Goal: Task Accomplishment & Management: Manage account settings

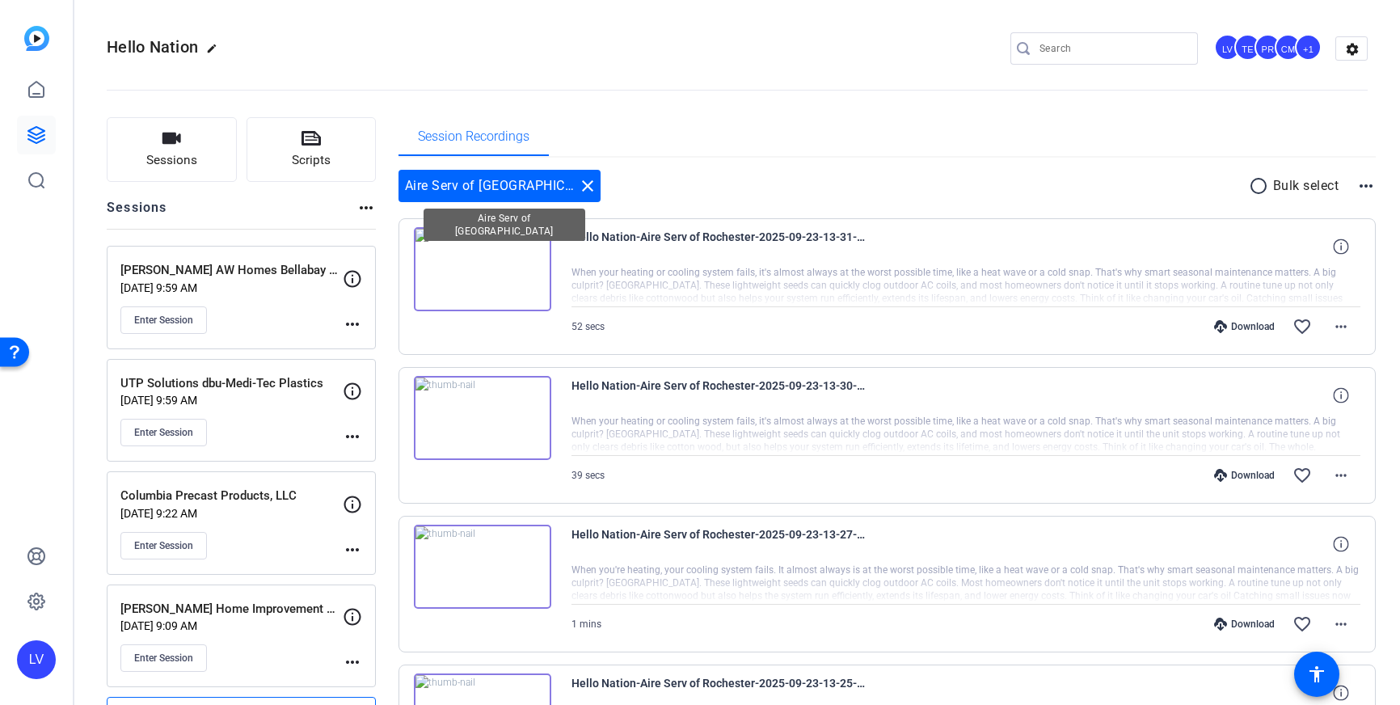
click at [578, 194] on mat-icon "close" at bounding box center [587, 185] width 19 height 19
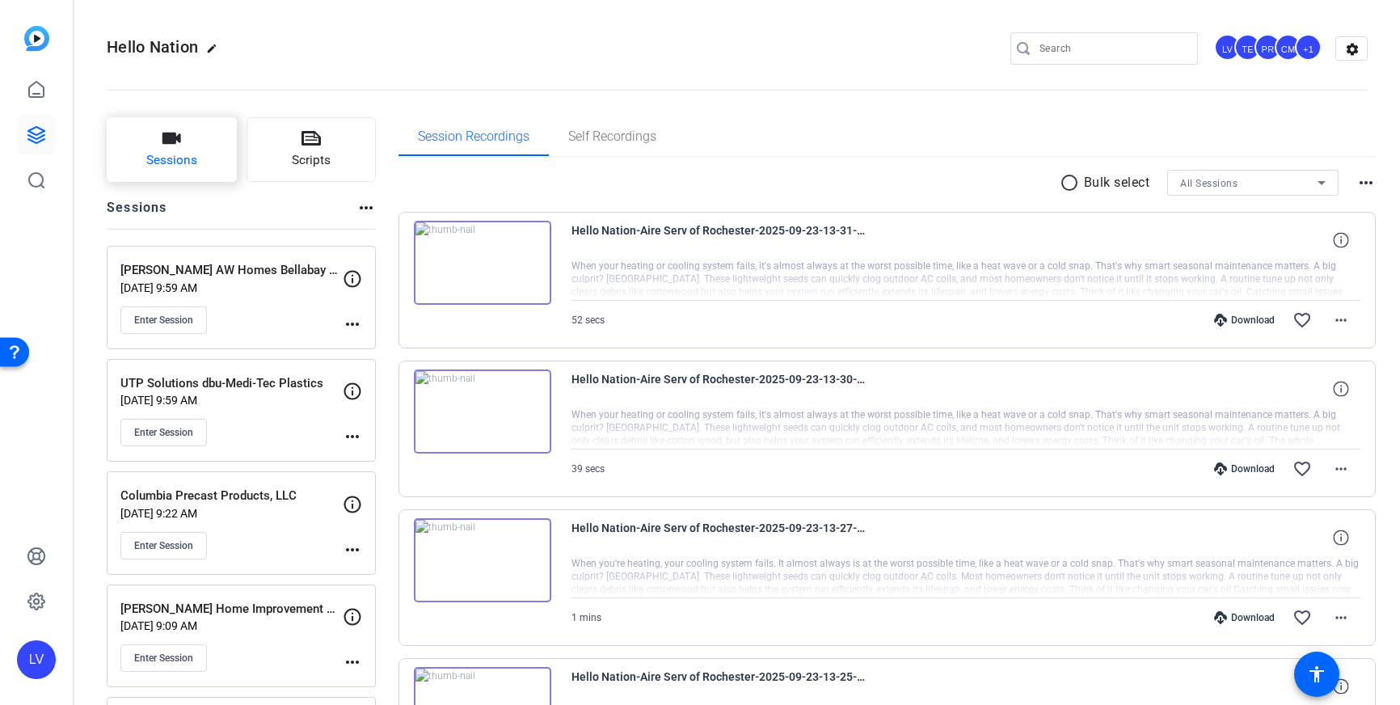
click at [152, 142] on button "Sessions" at bounding box center [172, 149] width 130 height 65
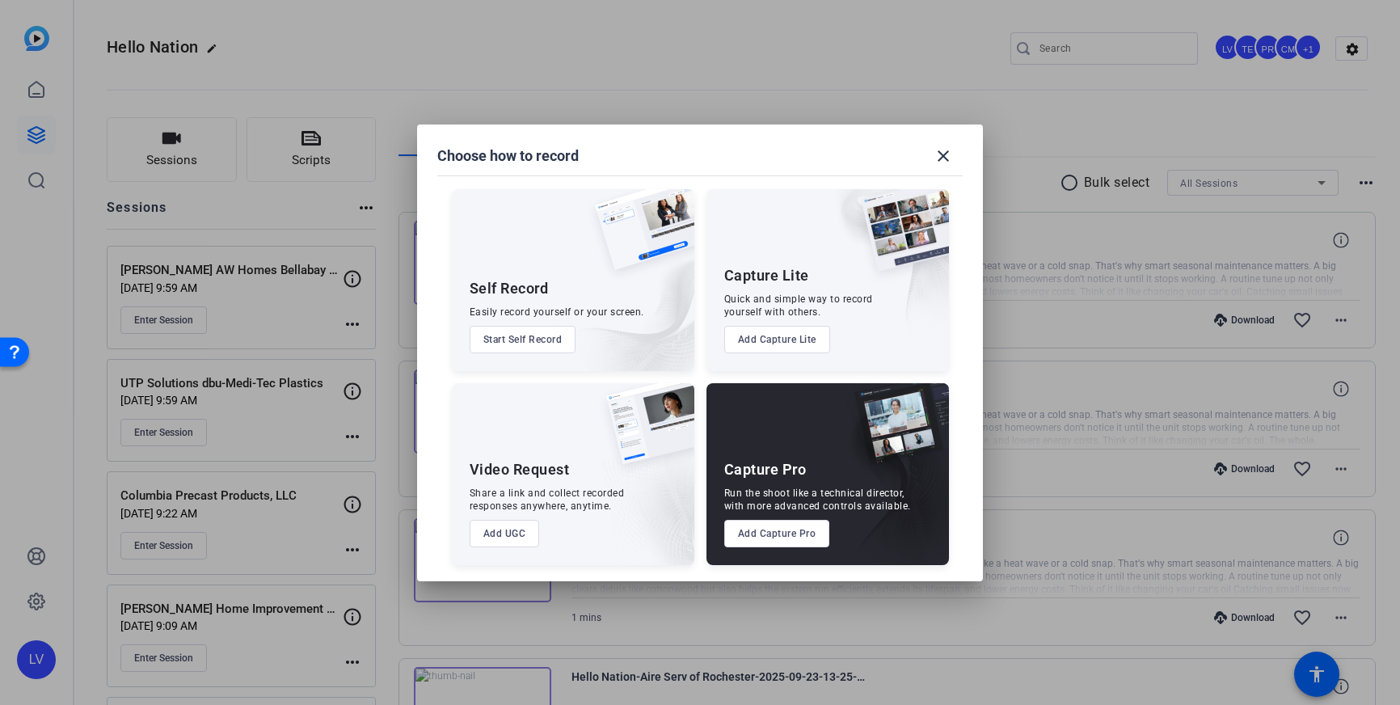
click at [776, 542] on button "Add Capture Pro" at bounding box center [777, 533] width 106 height 27
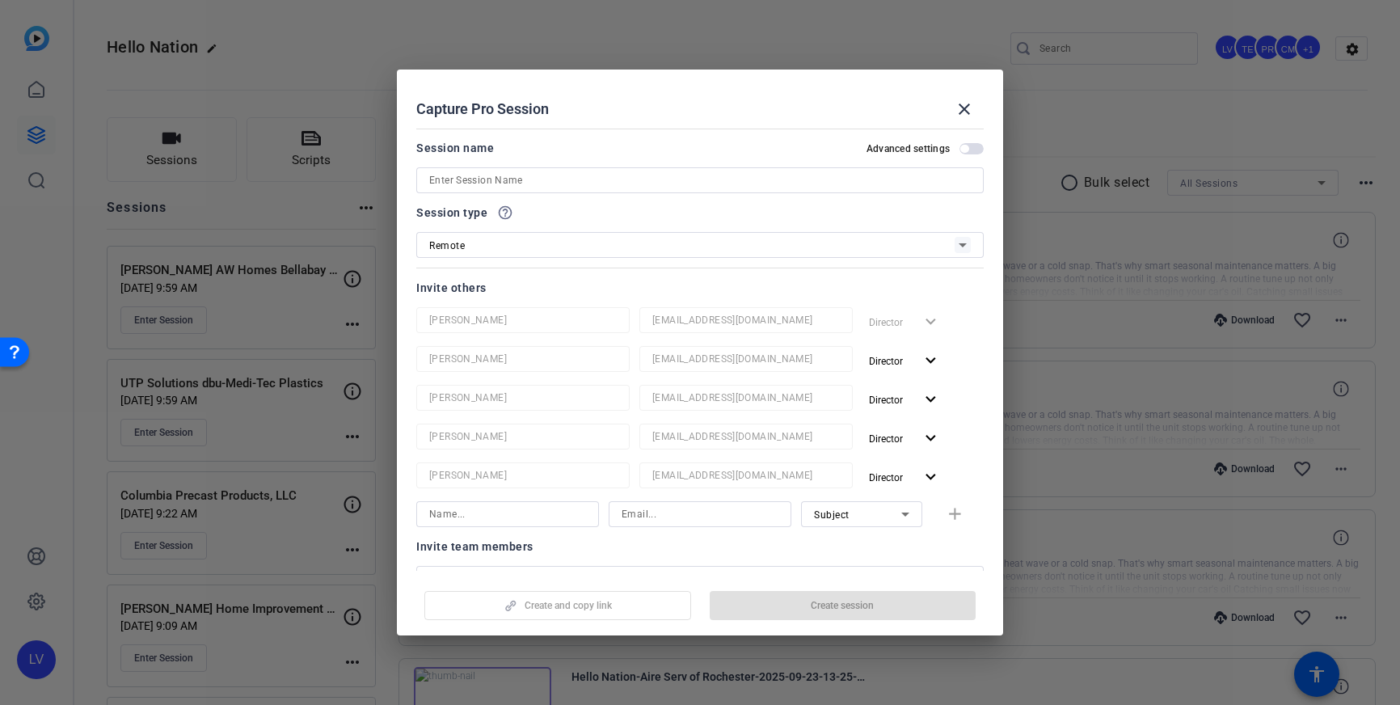
click at [571, 179] on input at bounding box center [700, 180] width 542 height 19
click at [714, 333] on mat-form-field "[EMAIL_ADDRESS][DOMAIN_NAME]" at bounding box center [745, 320] width 213 height 26
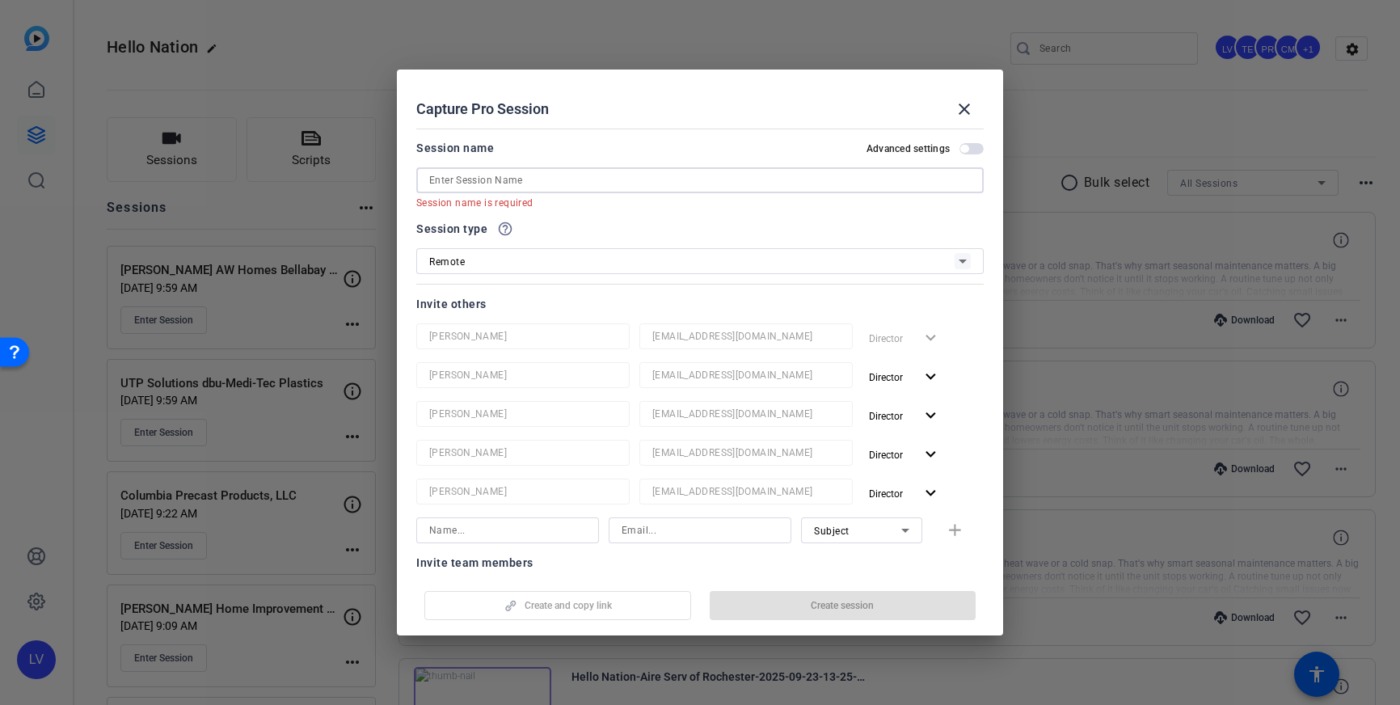
click at [603, 176] on input at bounding box center [700, 180] width 542 height 19
paste input "Financial Concepts"
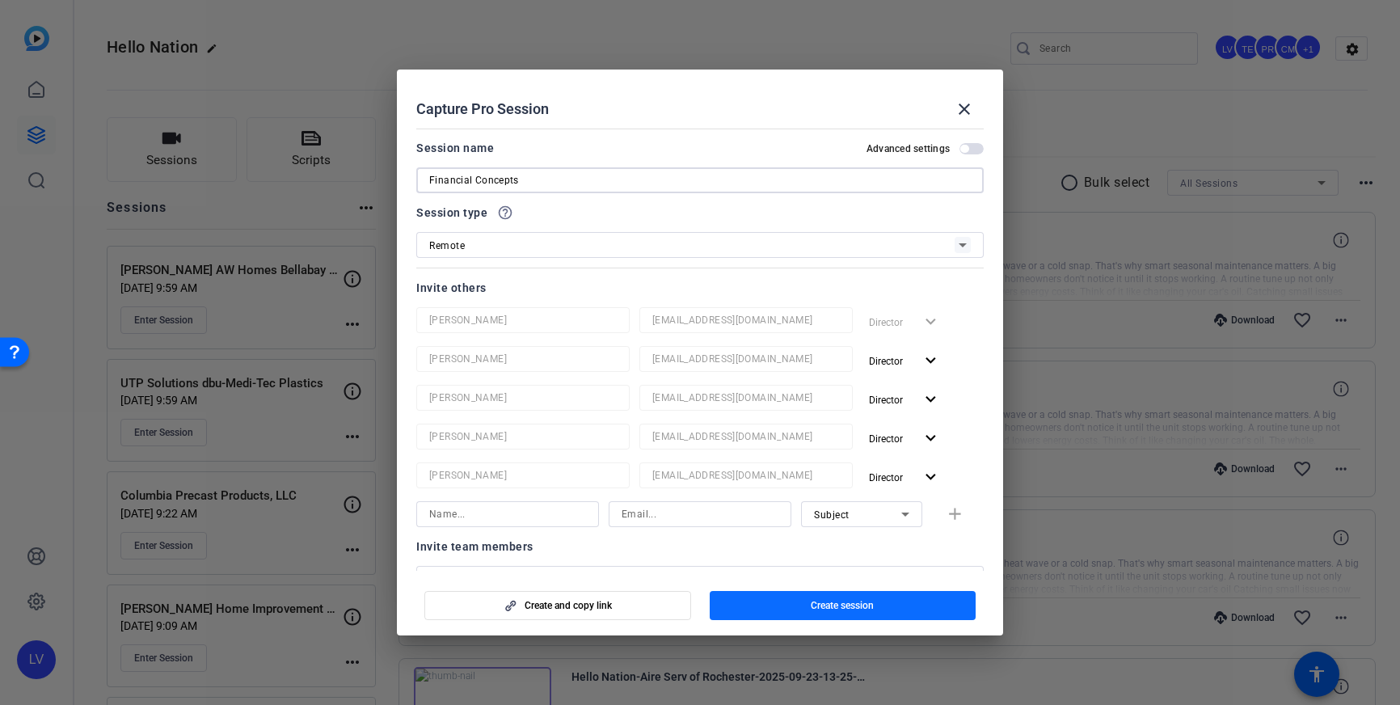
type input "Financial Concepts"
click at [799, 601] on span "button" at bounding box center [843, 605] width 267 height 39
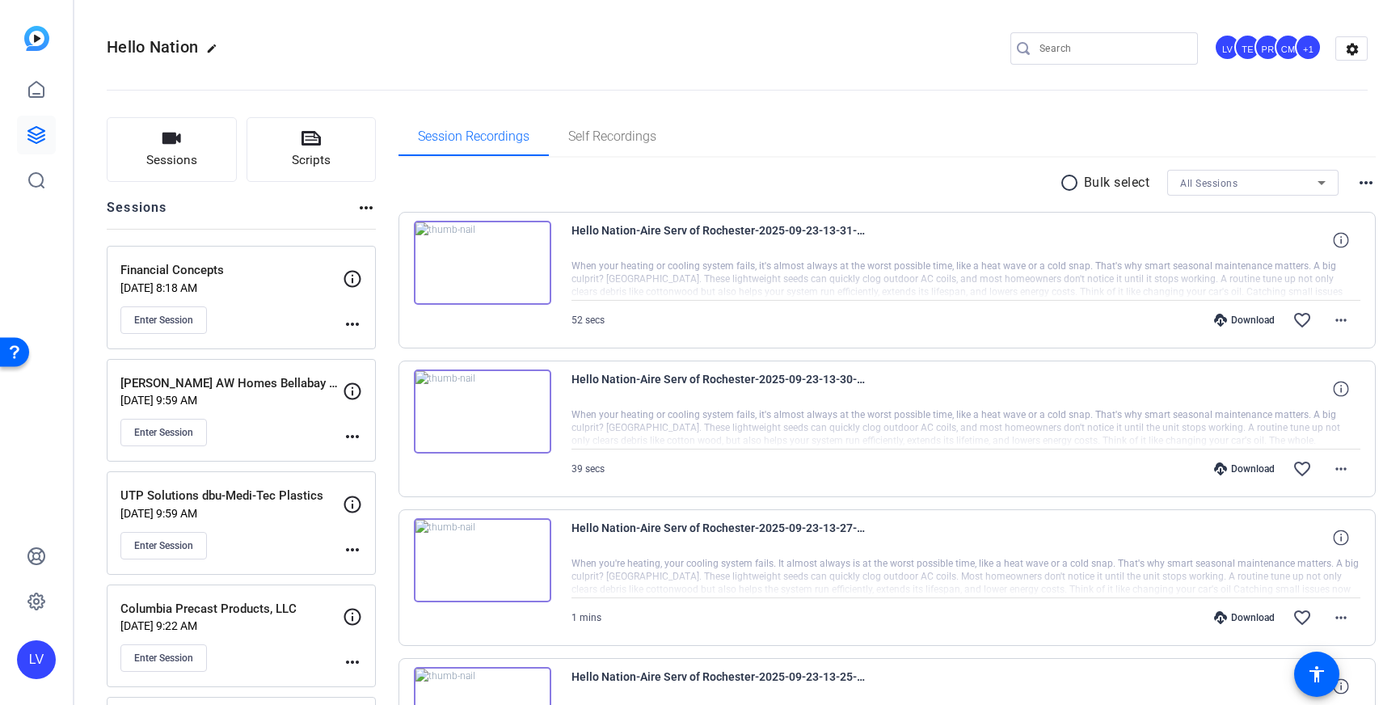
click at [723, 170] on div "radio_button_unchecked Bulk select All Sessions more_horiz" at bounding box center [887, 183] width 978 height 26
click at [300, 321] on div "Enter Session" at bounding box center [231, 319] width 222 height 27
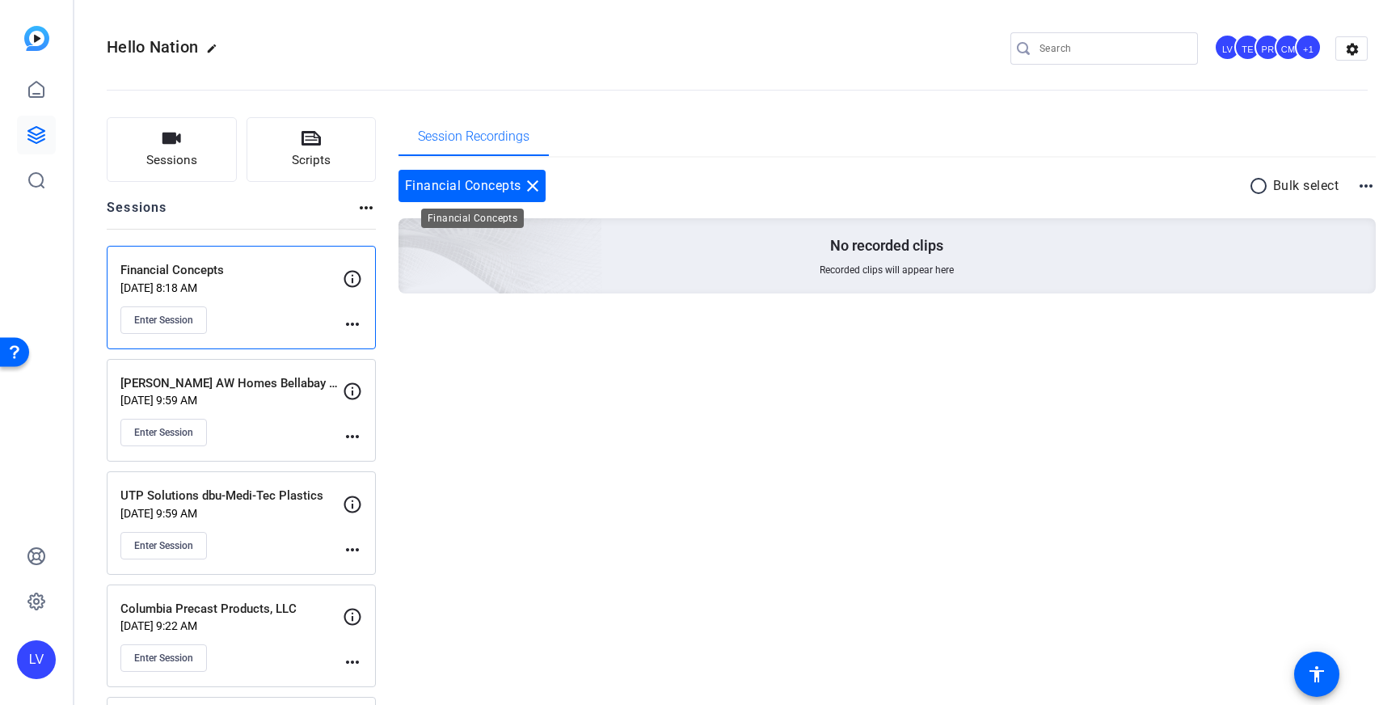
click at [529, 183] on mat-icon "close" at bounding box center [532, 185] width 19 height 19
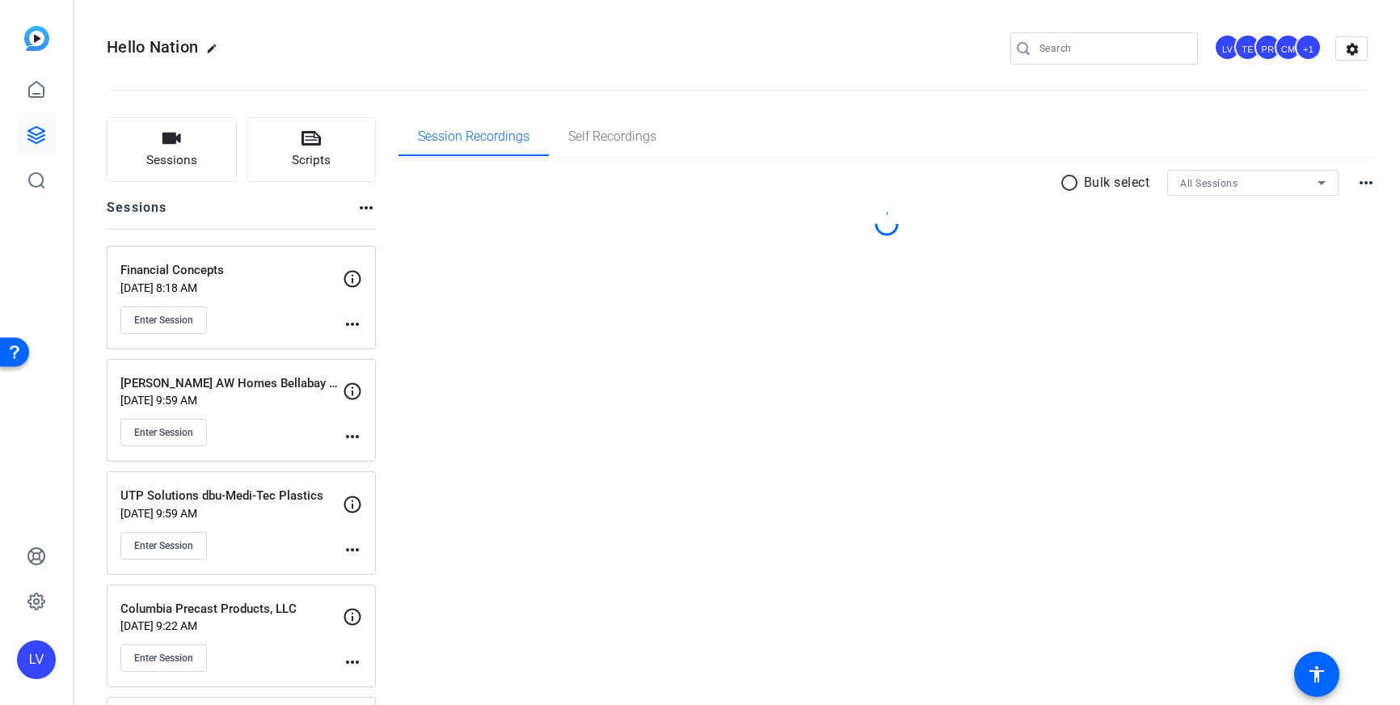
click at [350, 320] on mat-icon "more_horiz" at bounding box center [352, 323] width 19 height 19
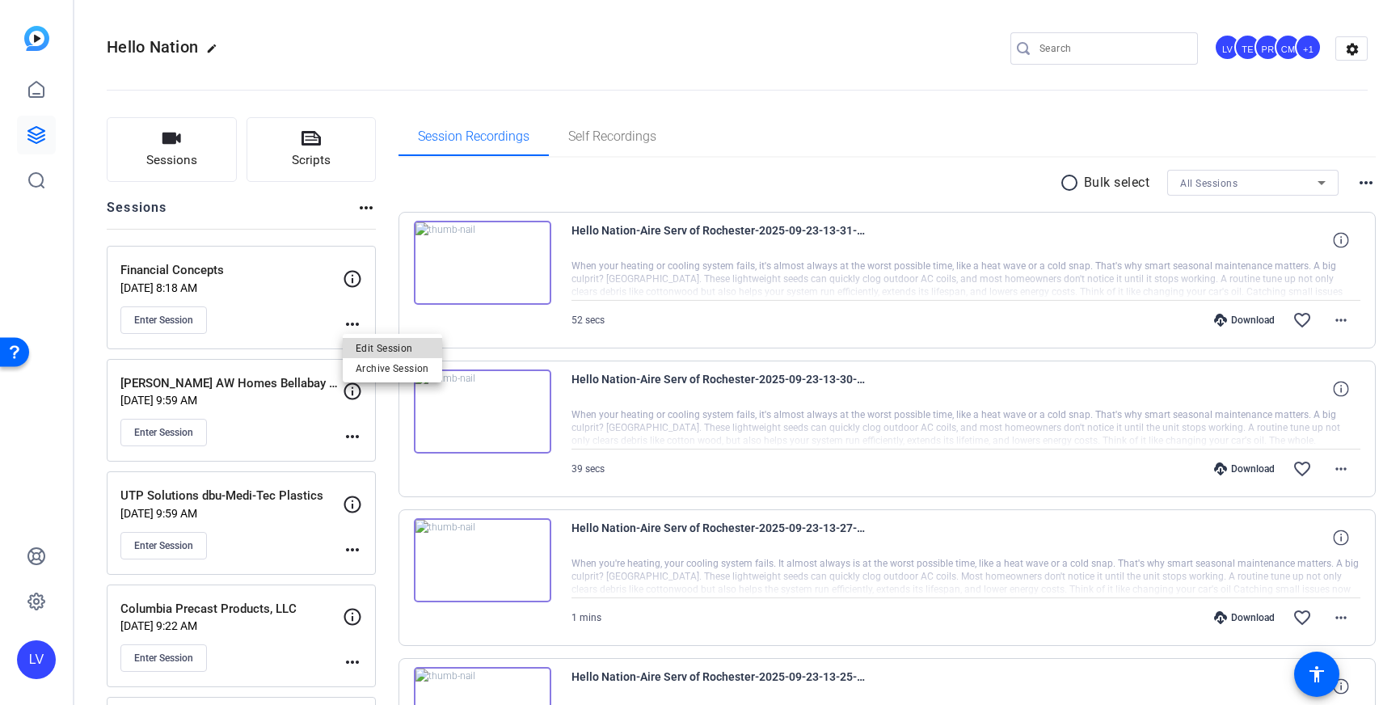
click at [385, 347] on span "Edit Session" at bounding box center [393, 347] width 74 height 19
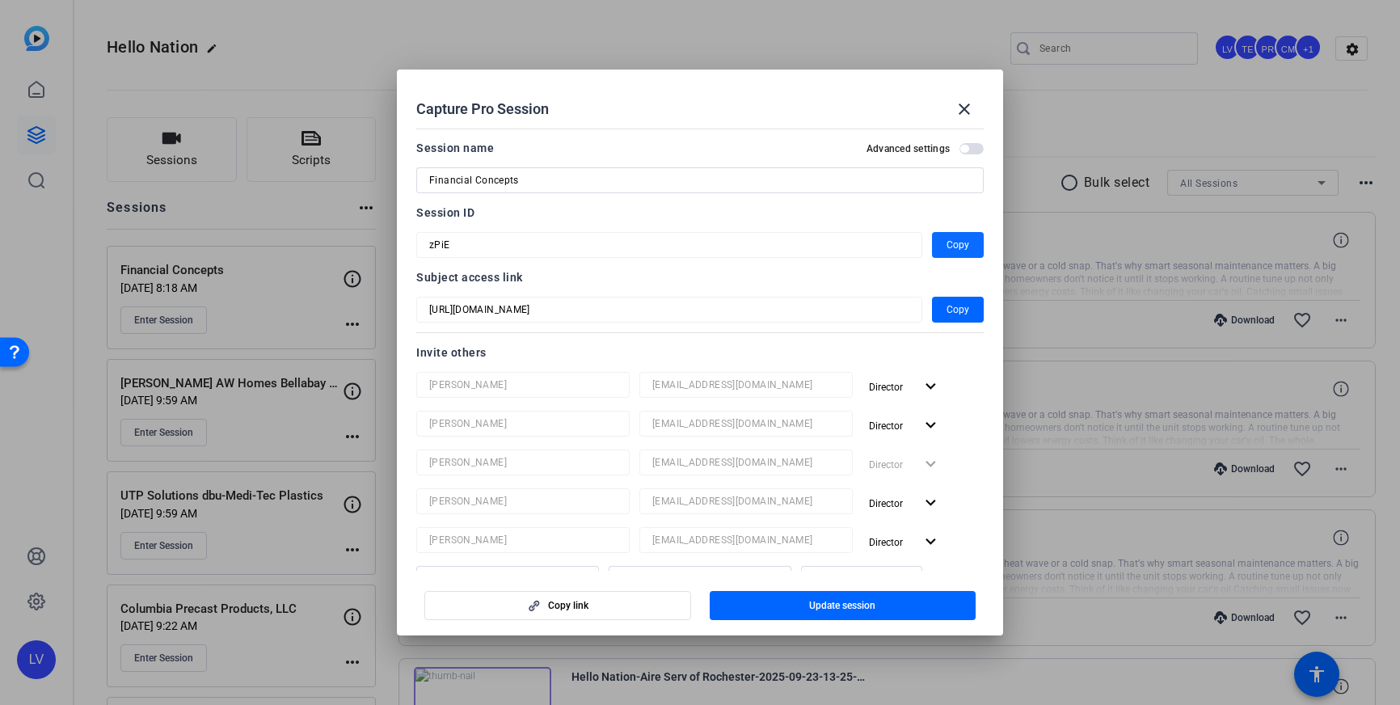
click at [959, 251] on span "Copy" at bounding box center [957, 244] width 23 height 19
